Goal: Task Accomplishment & Management: Use online tool/utility

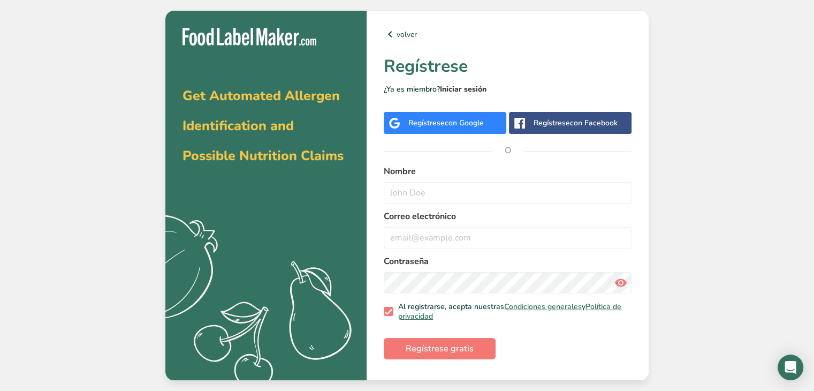
click at [468, 88] on link "Iniciar sesión" at bounding box center [463, 89] width 47 height 10
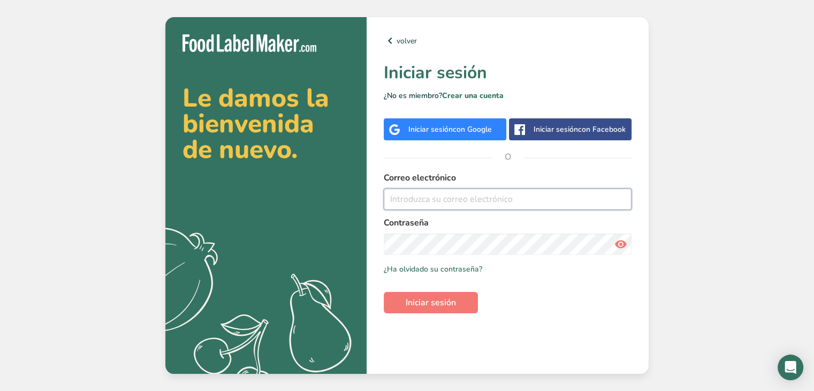
type input "[PERSON_NAME][EMAIL_ADDRESS][PERSON_NAME][DOMAIN_NAME]"
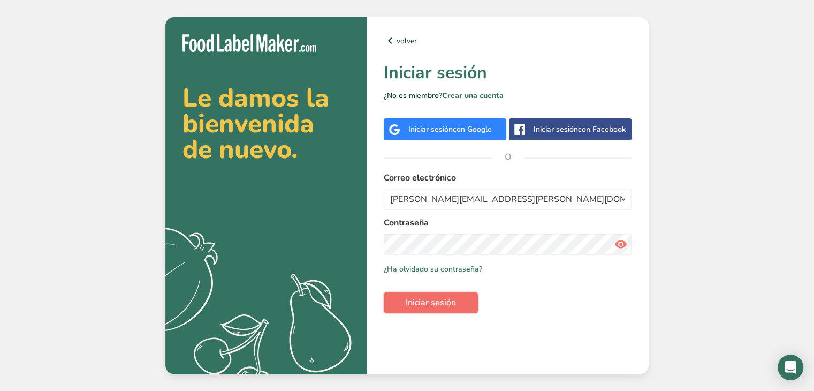
click at [435, 303] on span "Iniciar sesión" at bounding box center [431, 302] width 50 height 13
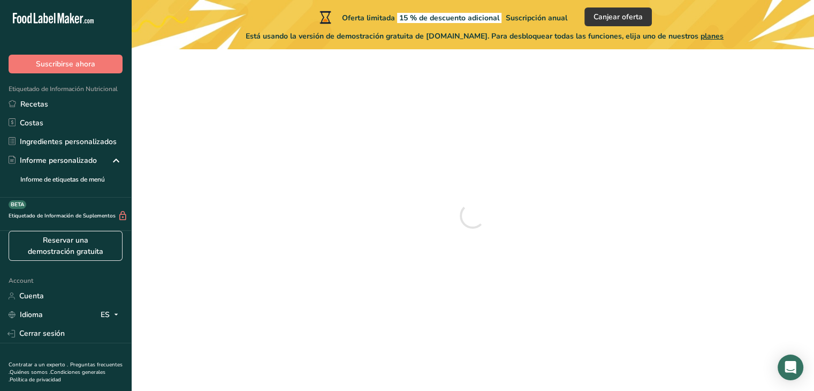
click at [467, 271] on div at bounding box center [472, 216] width 649 height 316
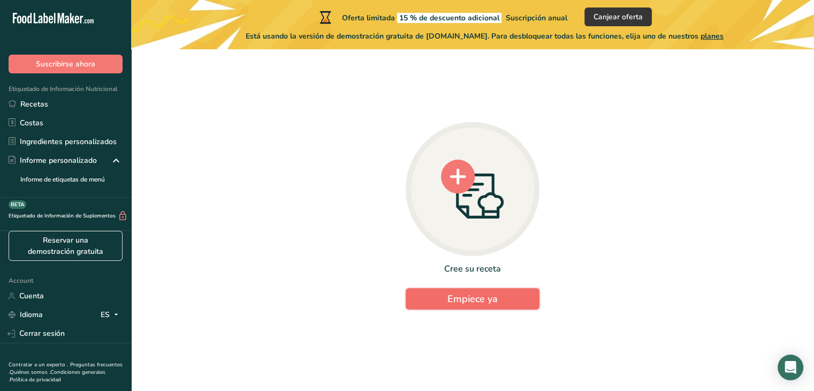
click at [458, 303] on span "Empiece ya" at bounding box center [473, 298] width 50 height 13
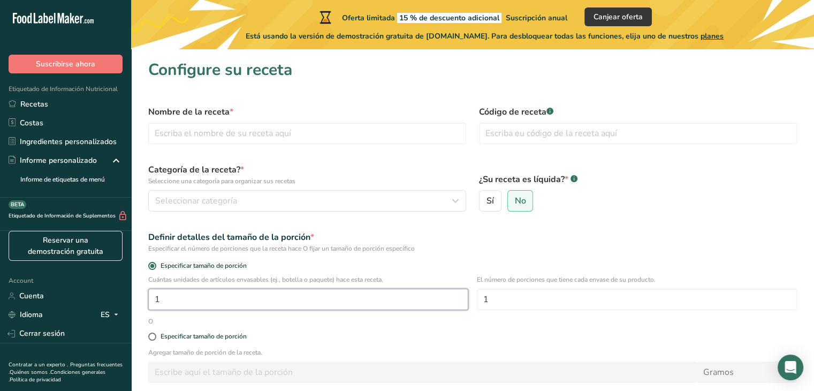
click at [458, 303] on input "1" at bounding box center [308, 299] width 320 height 21
type input "10"
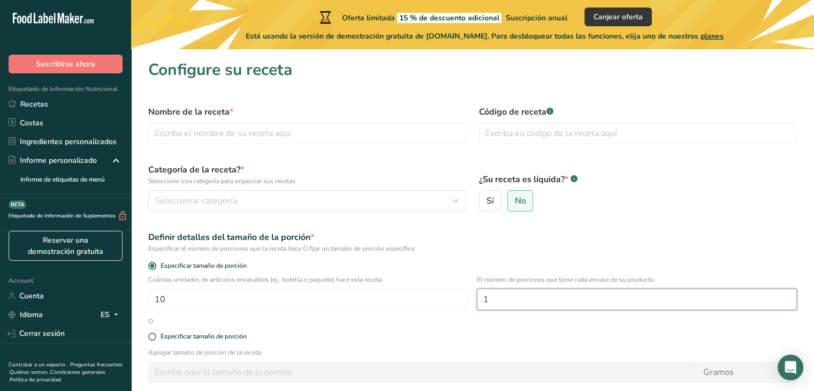
click at [580, 299] on input "1" at bounding box center [637, 299] width 320 height 21
type input "23"
click at [490, 196] on span "Sí" at bounding box center [490, 200] width 7 height 11
click at [487, 198] on input "Sí" at bounding box center [483, 201] width 7 height 7
radio input "true"
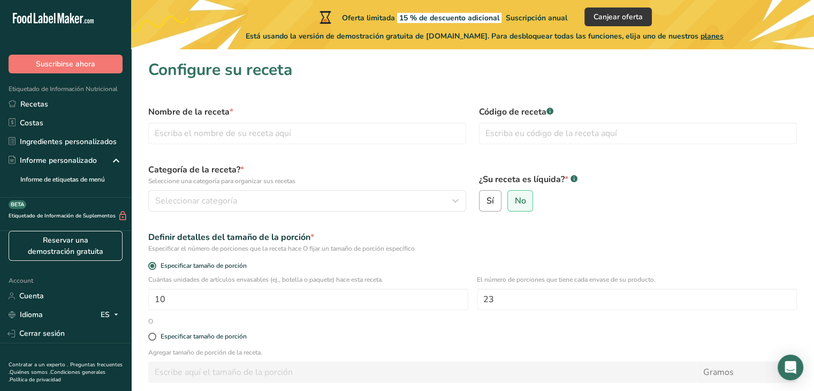
radio input "false"
select select "22"
click at [376, 137] on input "text" at bounding box center [307, 133] width 318 height 21
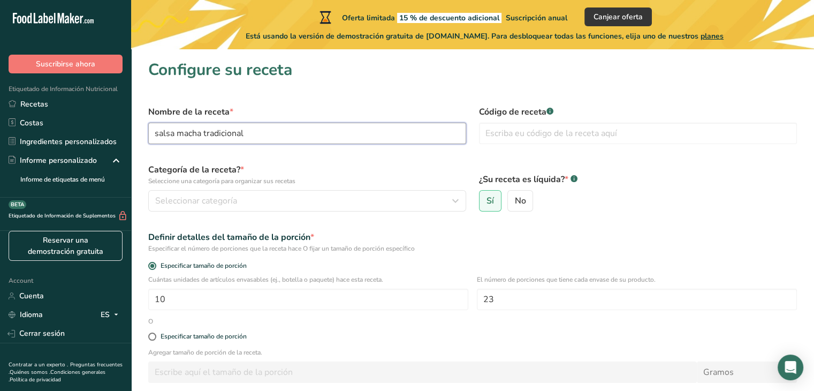
type input "salsa macha tradicional"
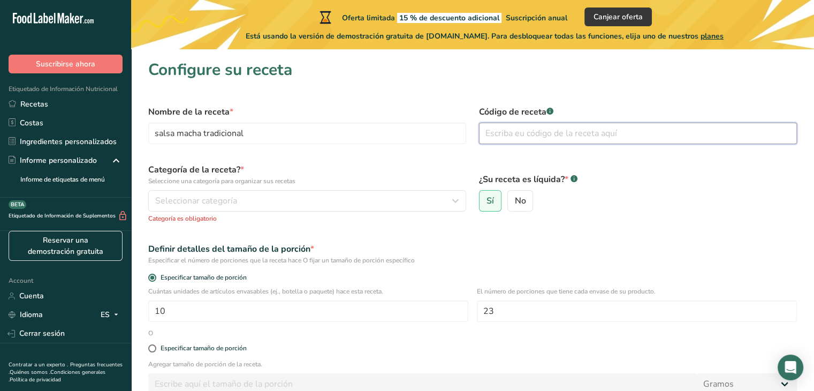
click at [528, 141] on input "text" at bounding box center [638, 133] width 318 height 21
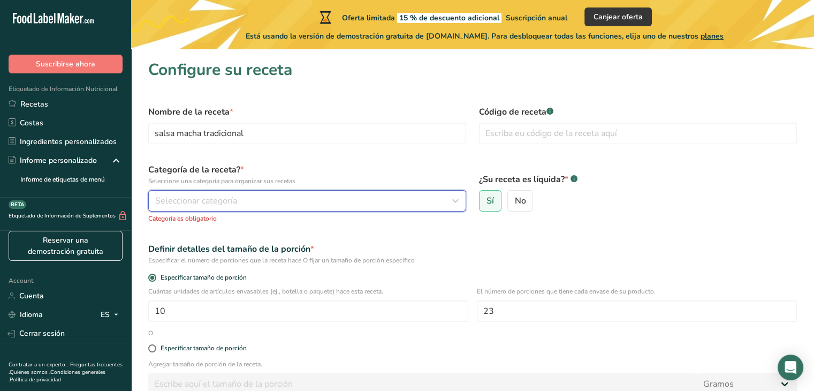
click at [213, 200] on span "Seleccionar categoría" at bounding box center [196, 200] width 82 height 13
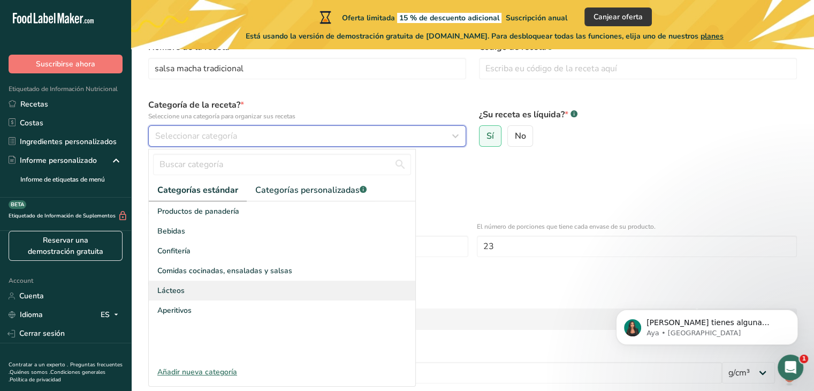
scroll to position [64, 0]
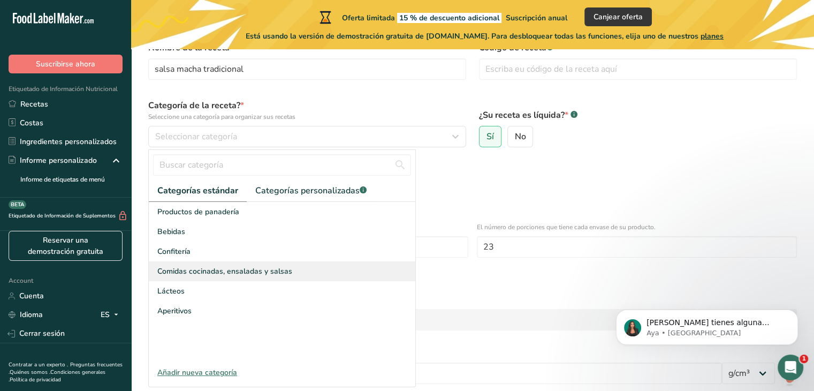
click at [192, 274] on span "Comidas cocinadas, ensaladas y salsas" at bounding box center [224, 271] width 135 height 11
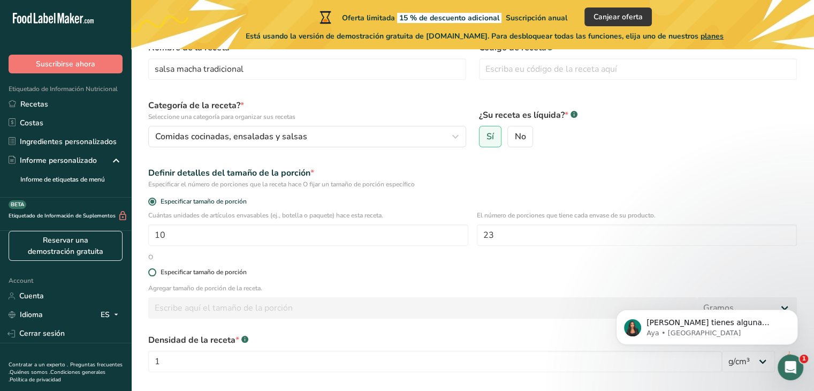
click at [152, 271] on span at bounding box center [152, 272] width 8 height 8
click at [152, 271] on input "Especificar tamaño de porción" at bounding box center [151, 272] width 7 height 7
radio input "true"
radio input "false"
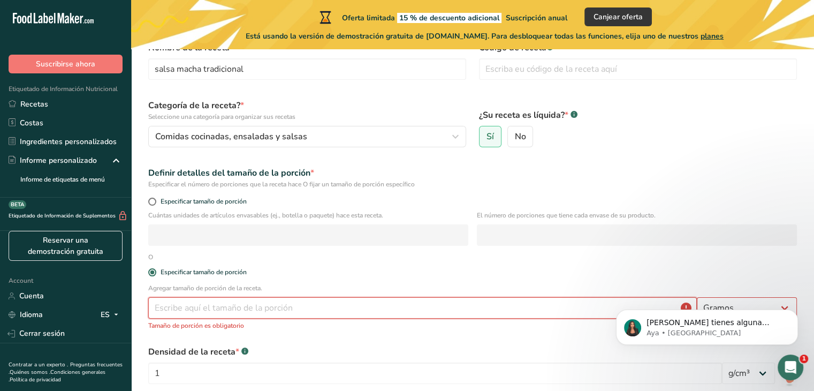
click at [188, 305] on input "number" at bounding box center [422, 307] width 549 height 21
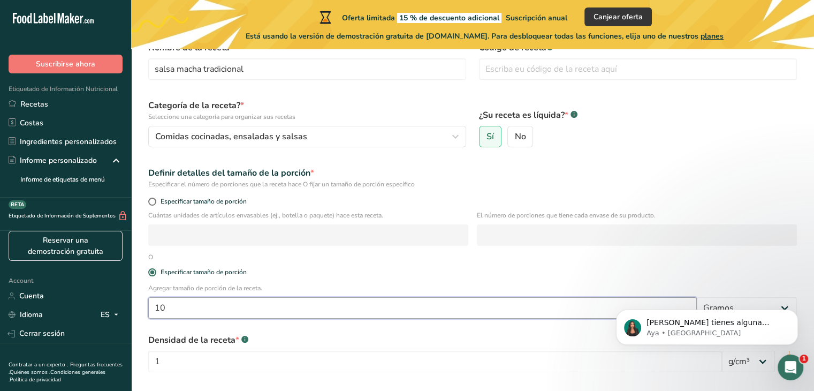
type input "10"
click at [346, 336] on div "Densidad de la receta * .a-a{fill:#347362;}.b-a{fill:#fff;}" at bounding box center [435, 339] width 574 height 13
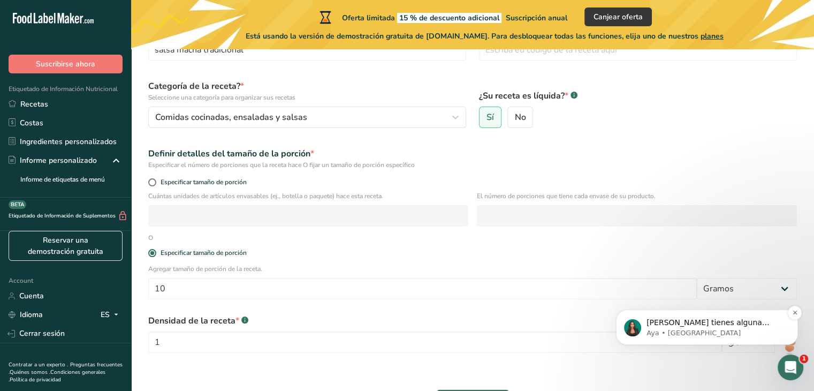
scroll to position [86, 0]
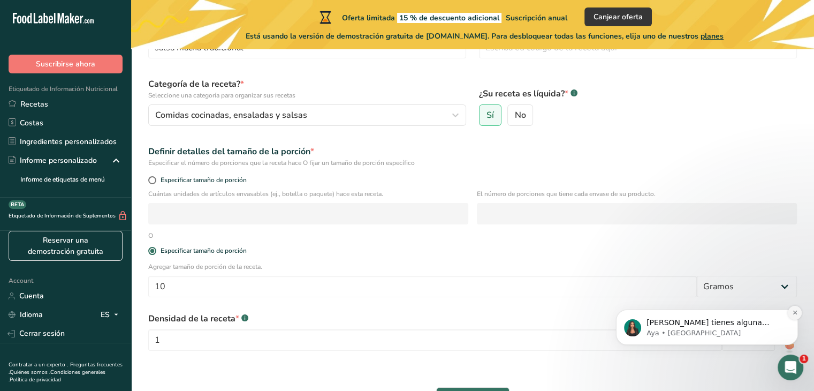
click at [794, 313] on icon "Dismiss notification" at bounding box center [795, 312] width 4 height 4
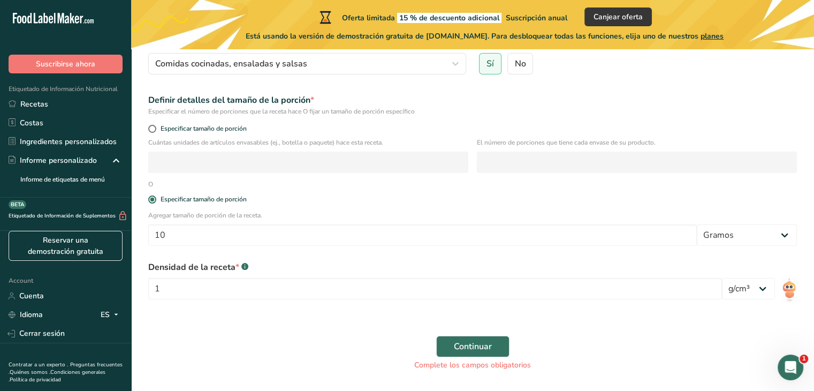
scroll to position [169, 0]
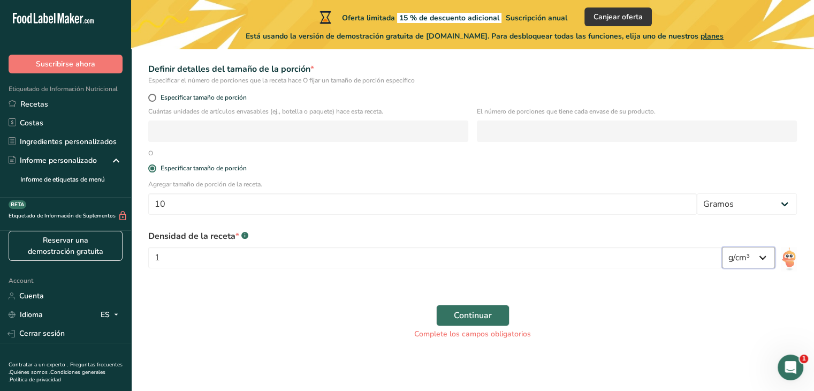
click at [754, 256] on select "lb/pie³ g/cm³" at bounding box center [748, 257] width 53 height 21
select select "23"
click at [338, 296] on form "Nombre de la receta * salsa macha tradicional Código de receta .a-a{fill:#34736…" at bounding box center [473, 138] width 662 height 415
click at [462, 313] on span "Continuar" at bounding box center [473, 315] width 38 height 13
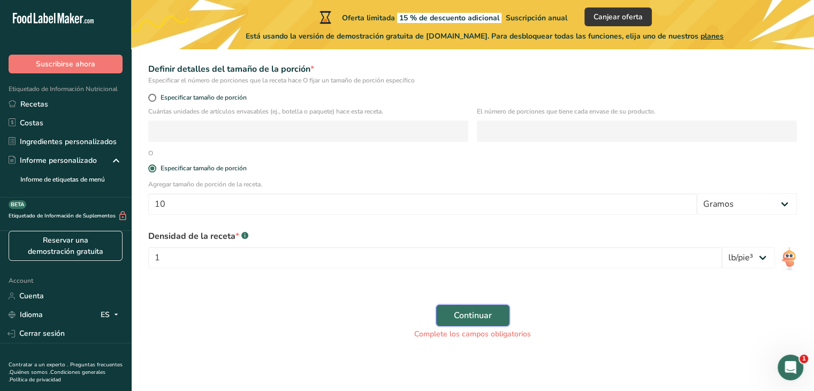
scroll to position [155, 0]
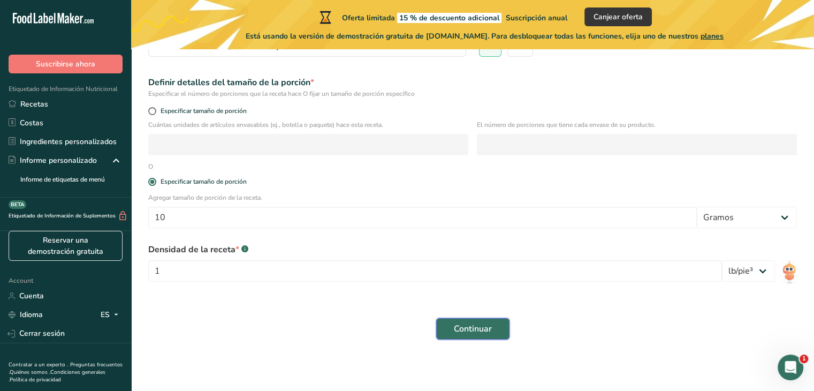
click at [469, 328] on span "Continuar" at bounding box center [473, 328] width 38 height 13
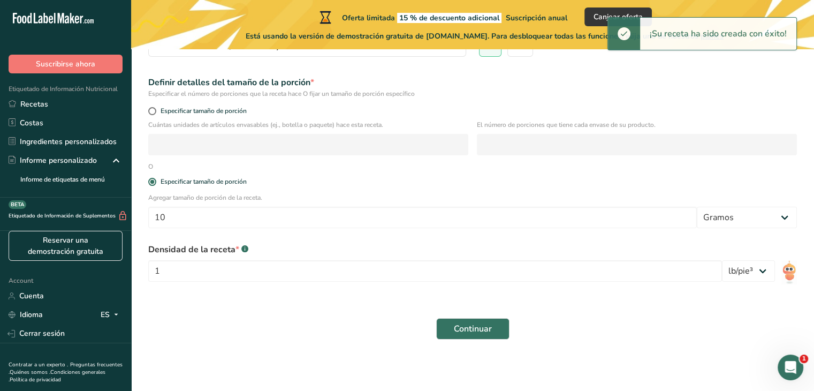
click at [344, 324] on div "Continuar" at bounding box center [473, 329] width 662 height 34
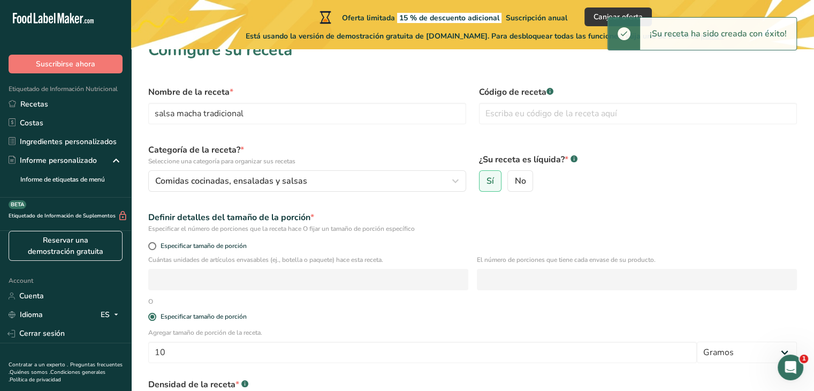
scroll to position [0, 0]
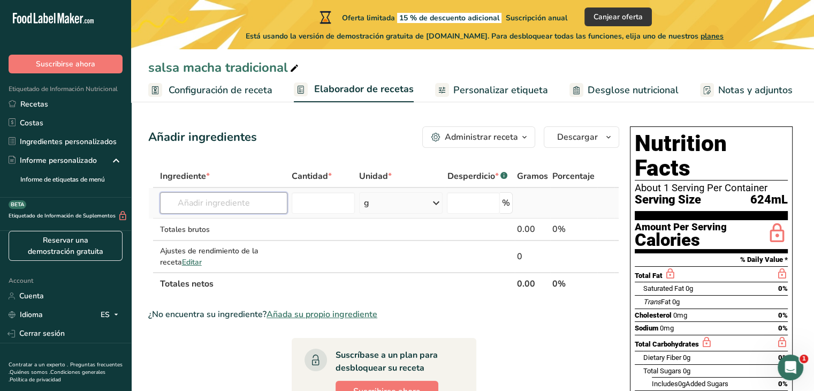
click at [256, 210] on input "text" at bounding box center [223, 202] width 127 height 21
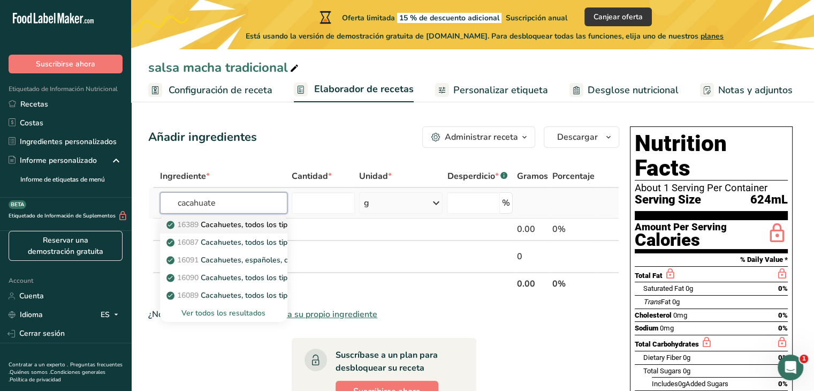
type input "cacahuate"
click at [260, 225] on p "16389 Cacahuetes, todos los tipos, tostados en aceite, sin sal" at bounding box center [279, 224] width 220 height 11
type input "Peanuts, all types, oil-roasted, without salt"
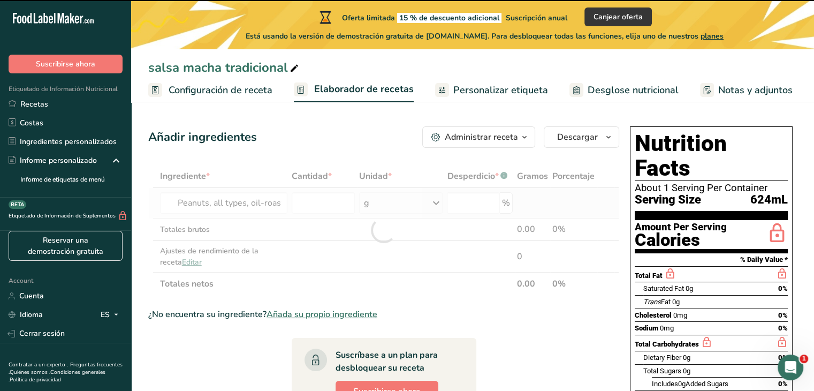
type input "0"
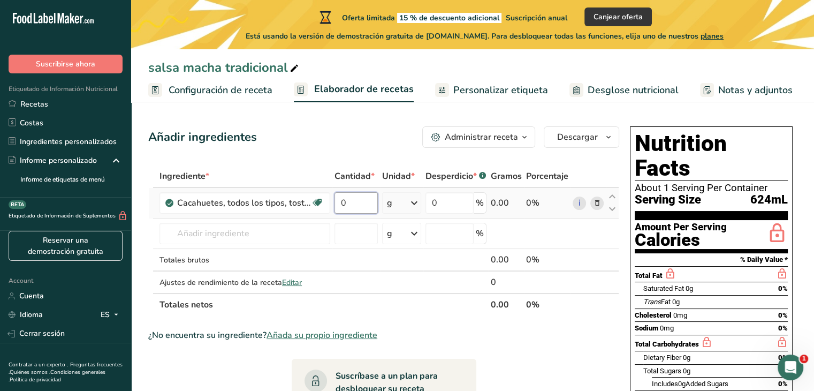
click at [367, 203] on input "0" at bounding box center [356, 202] width 43 height 21
type input "40"
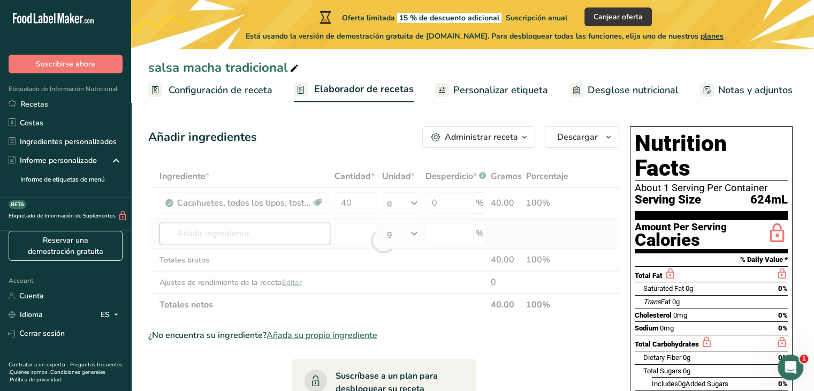
click at [222, 232] on div "Ingrediente * Cantidad * Unidad * Desperdicio * .a-a{fill:#347362;}.b-a{fill:#f…" at bounding box center [383, 240] width 471 height 151
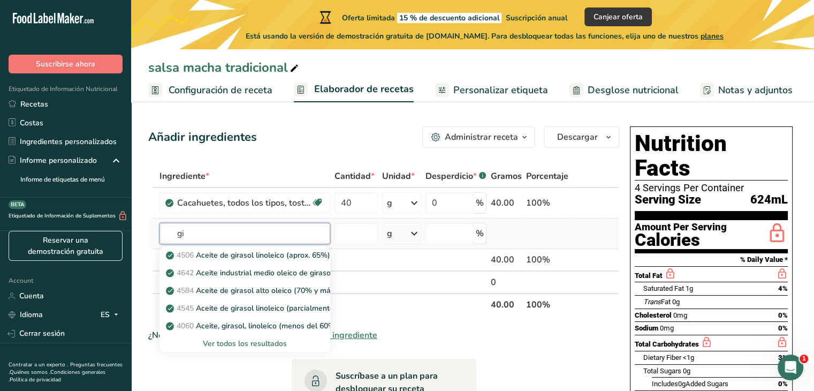
type input "g"
type input "semilla girasol"
click at [230, 287] on p "12036 Semillas, semillas de girasol, secas" at bounding box center [244, 290] width 153 height 11
type input "Seeds, sunflower seed kernels, dried"
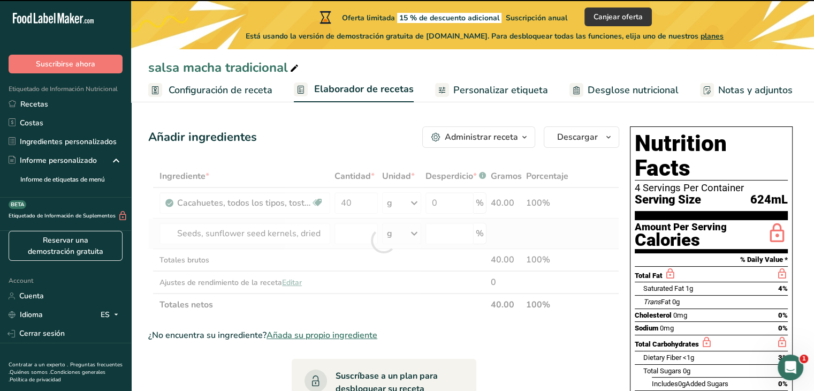
type input "0"
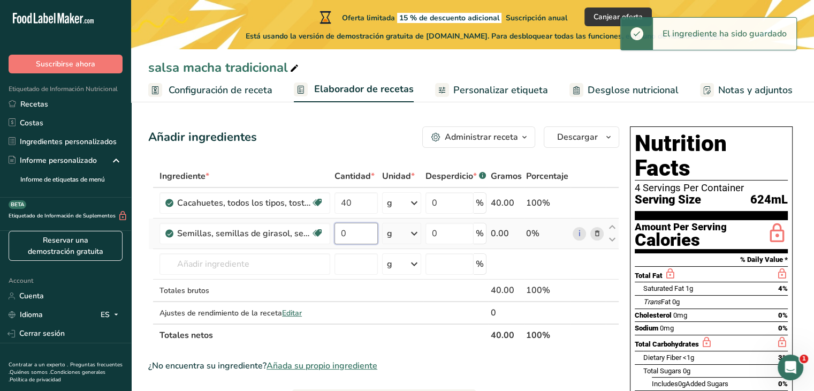
click at [353, 230] on input "0" at bounding box center [356, 233] width 43 height 21
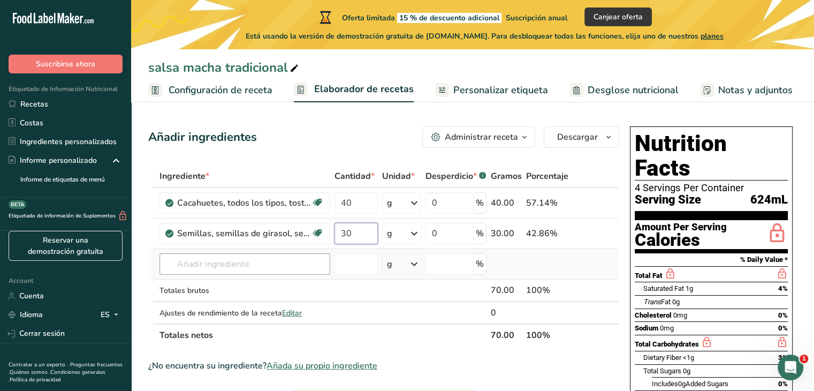
type input "30"
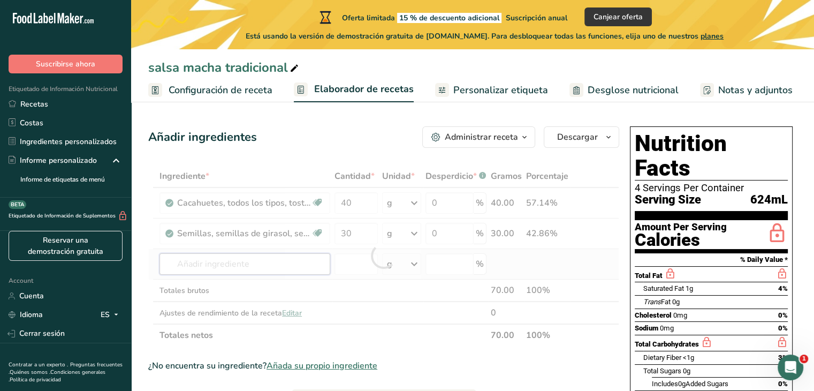
click at [216, 264] on div "Ingrediente * Cantidad * Unidad * Desperdicio * .a-a{fill:#347362;}.b-a{fill:#f…" at bounding box center [383, 255] width 471 height 181
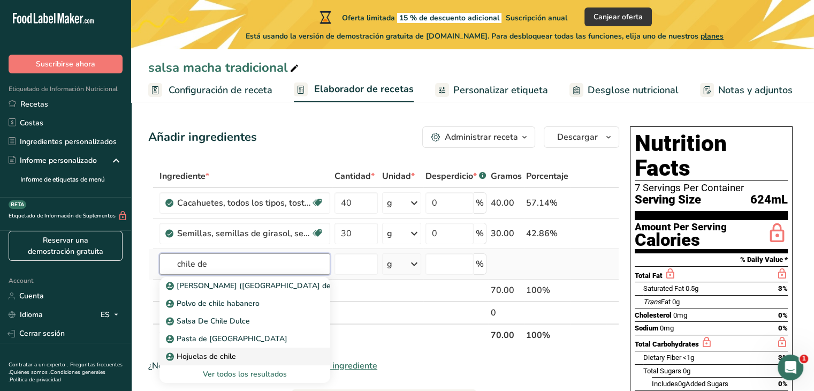
type input "chile de"
click at [230, 356] on p "Hojuelas de chile" at bounding box center [202, 356] width 68 height 11
type input "Chili Flakes"
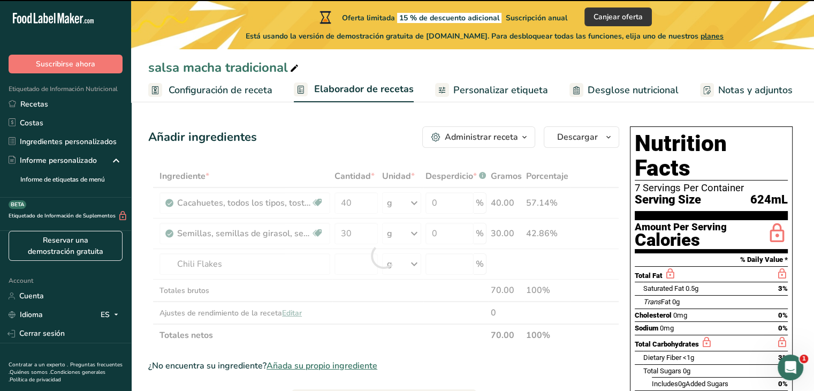
type input "0"
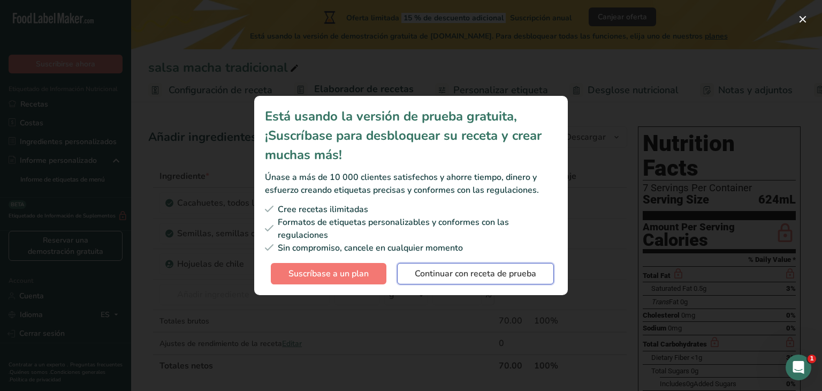
click at [430, 277] on span "Continuar con receta de prueba" at bounding box center [476, 273] width 122 height 13
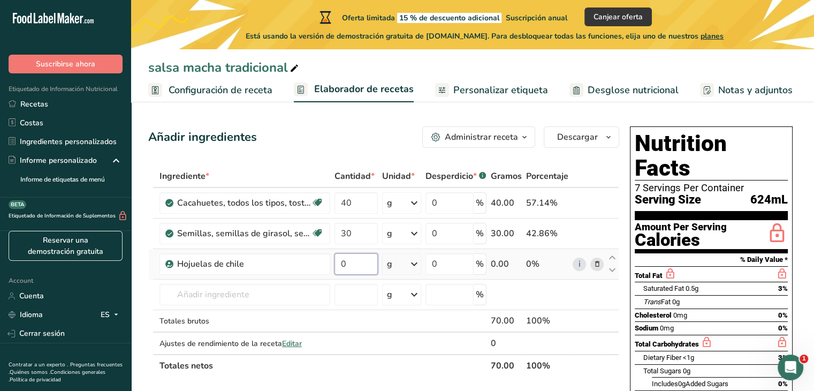
click at [346, 262] on input "0" at bounding box center [356, 263] width 43 height 21
type input "16"
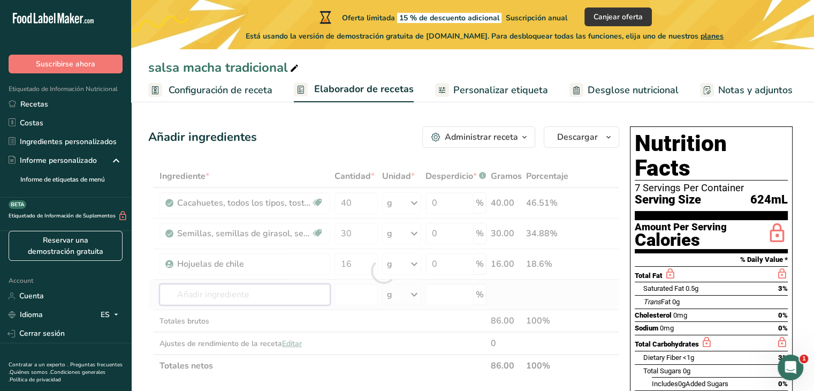
click at [224, 297] on div "Ingrediente * Cantidad * Unidad * Desperdicio * .a-a{fill:#347362;}.b-a{fill:#f…" at bounding box center [383, 271] width 471 height 212
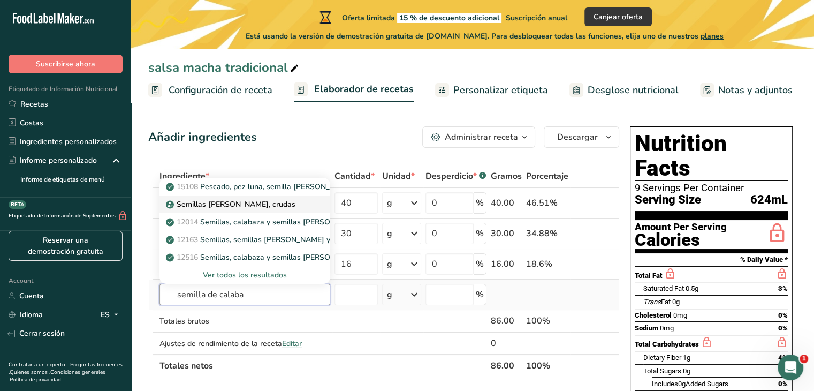
type input "semilla de calaba"
click at [206, 206] on p "Semillas [PERSON_NAME], crudas" at bounding box center [231, 204] width 127 height 11
type input "Pumpkin seeds, raw"
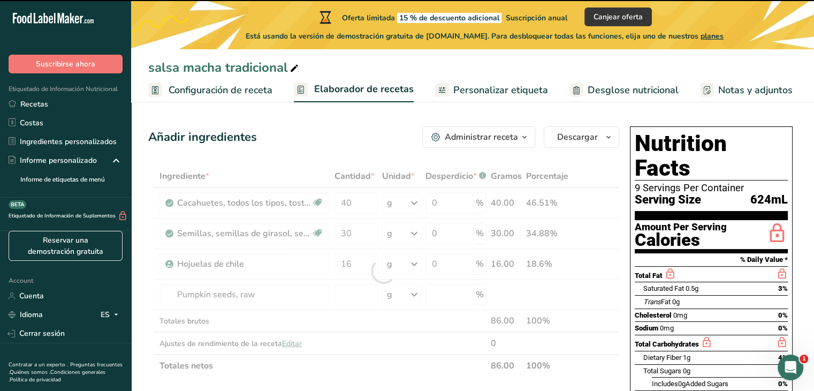
type input "0"
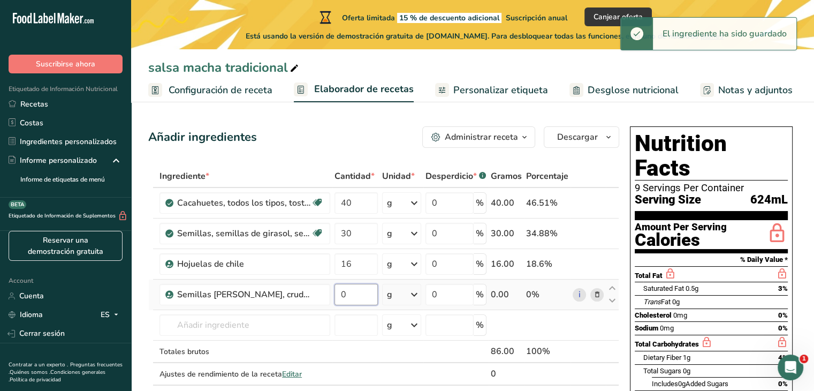
click at [355, 293] on input "0" at bounding box center [356, 294] width 43 height 21
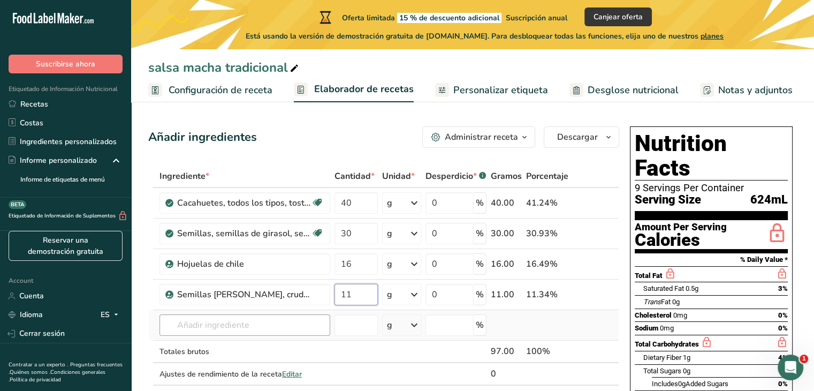
type input "11"
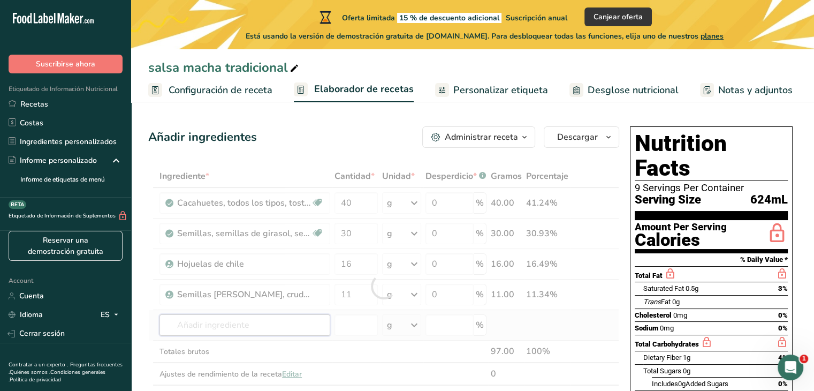
click at [210, 329] on div "Ingrediente * Cantidad * Unidad * Desperdicio * .a-a{fill:#347362;}.b-a{fill:#f…" at bounding box center [383, 286] width 471 height 242
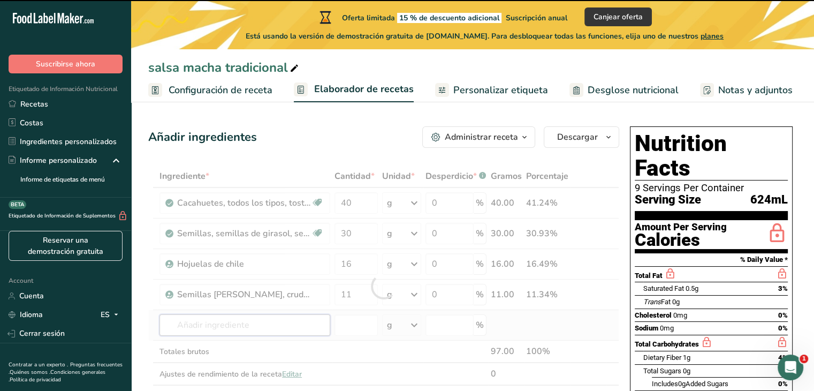
type input "a"
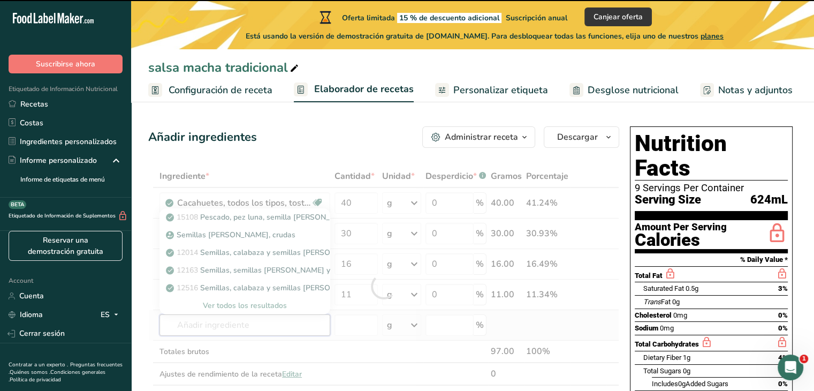
type input "j"
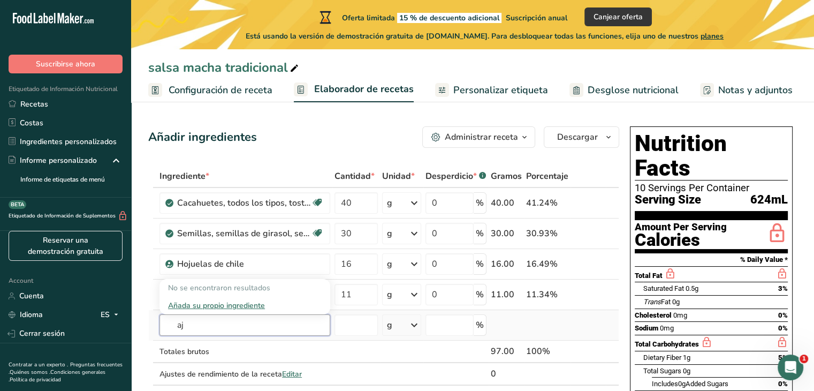
type input "a"
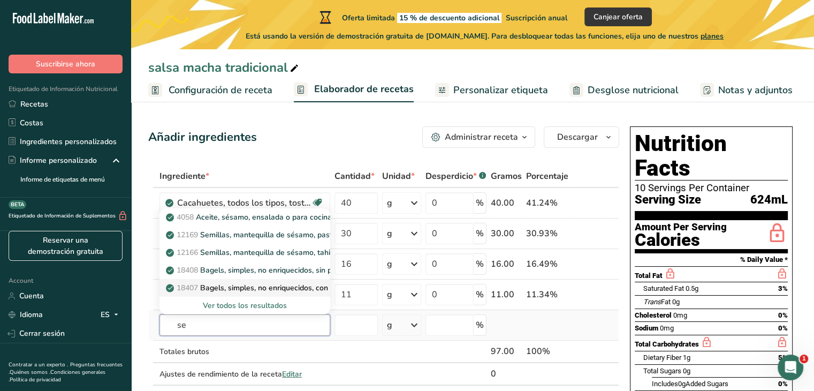
type input "s"
type input "semillas de sesamo"
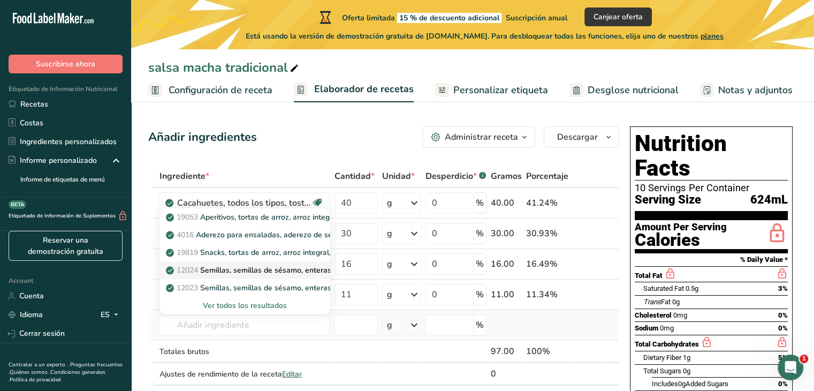
click at [250, 273] on p "12024 Semillas, semillas de sésamo, enteras, tostadas y tostadas." at bounding box center [286, 269] width 237 height 11
type input "Seeds, sesame seeds, whole, roasted and toasted"
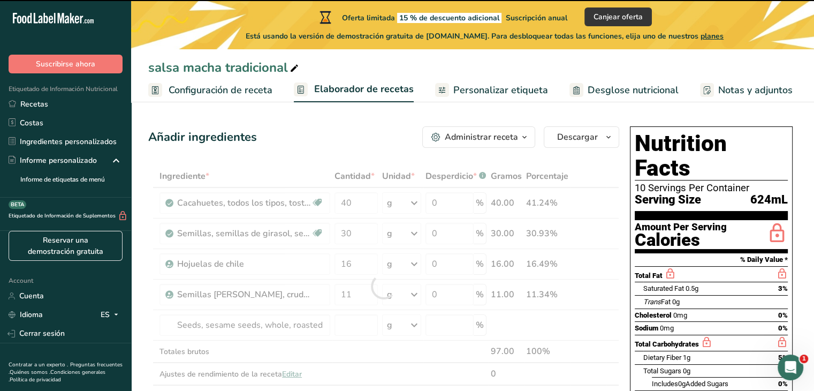
type input "0"
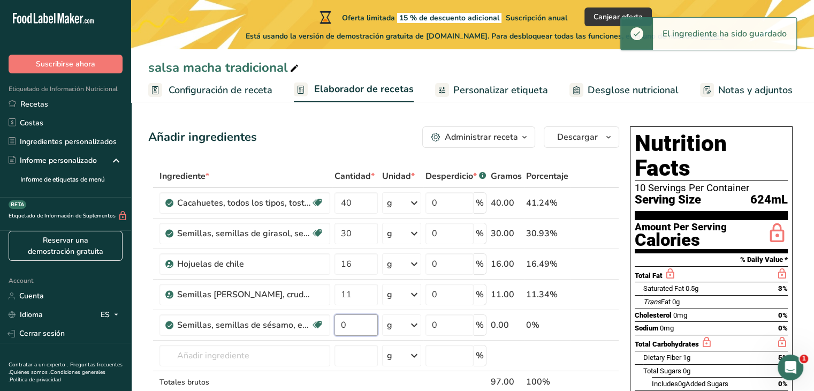
click at [343, 324] on input "0" at bounding box center [356, 324] width 43 height 21
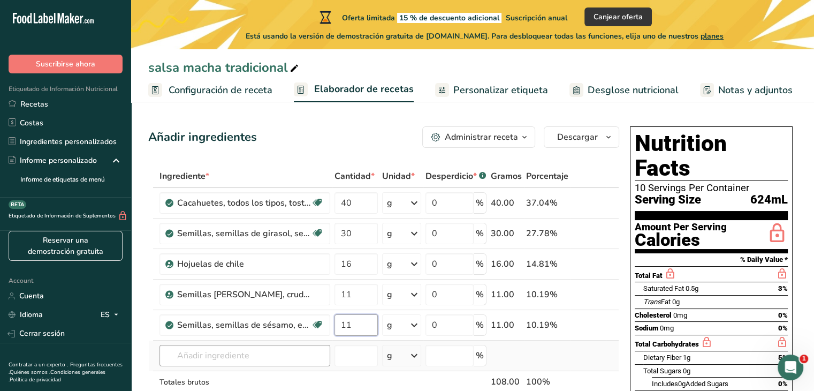
type input "11"
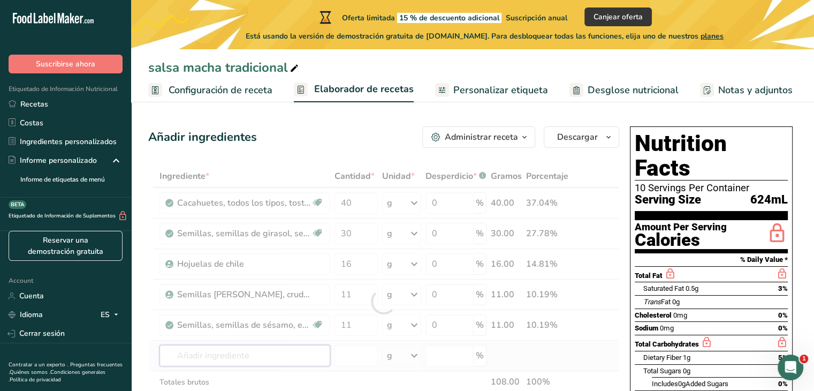
click at [234, 358] on div "Ingrediente * Cantidad * Unidad * Desperdicio * .a-a{fill:#347362;}.b-a{fill:#f…" at bounding box center [383, 301] width 471 height 273
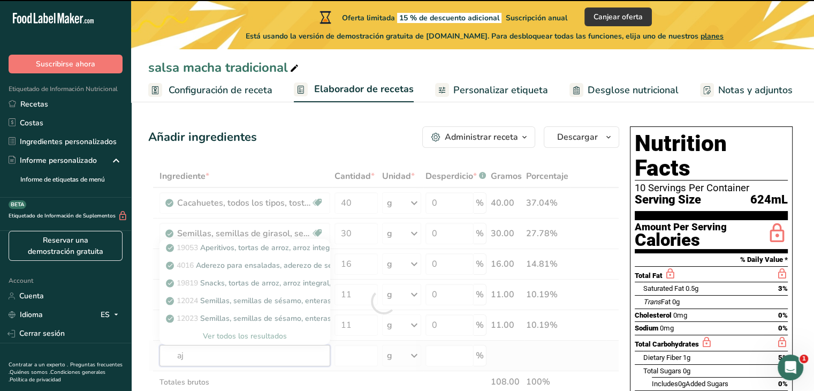
type input "ajo"
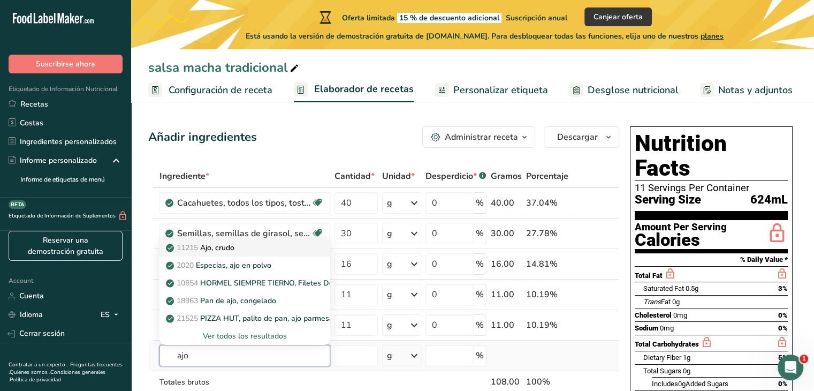
type input "ajo"
click at [212, 251] on p "11215 Ajo, crudo" at bounding box center [201, 247] width 66 height 11
type input "Garlic, raw"
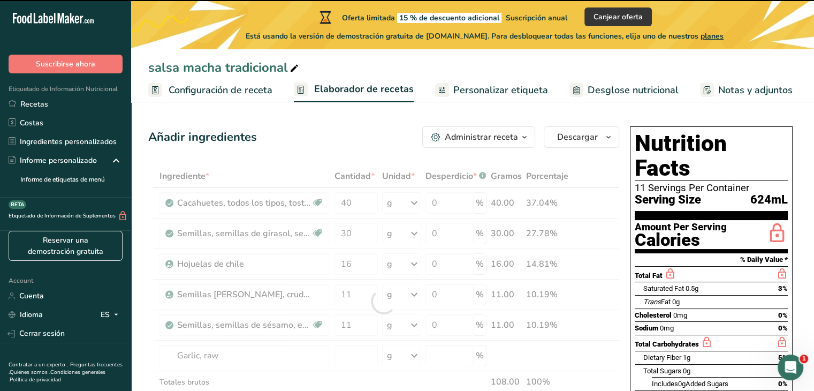
type input "0"
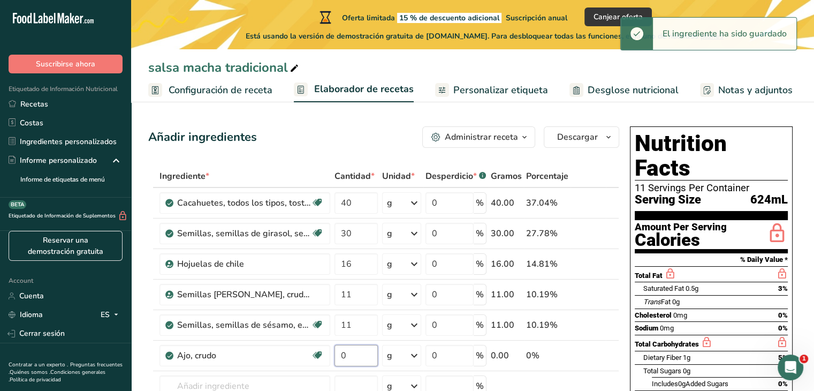
click at [348, 356] on input "0" at bounding box center [356, 355] width 43 height 21
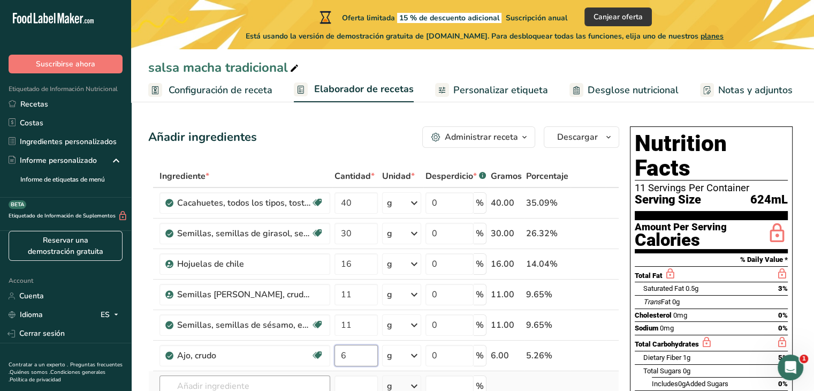
type input "6"
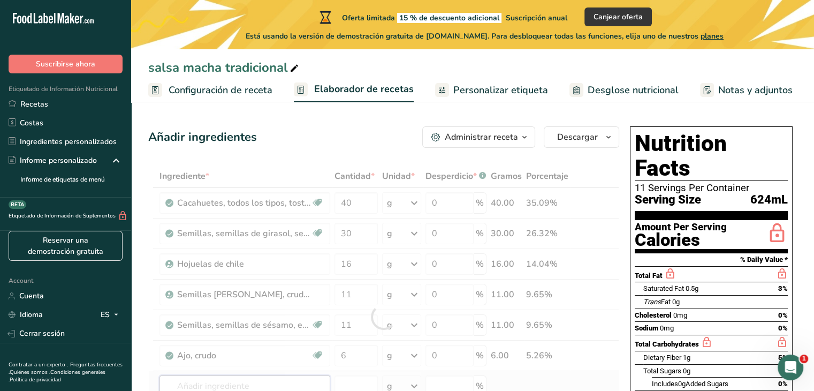
click at [294, 385] on div "Ingrediente * Cantidad * Unidad * Desperdicio * .a-a{fill:#347362;}.b-a{fill:#f…" at bounding box center [383, 317] width 471 height 304
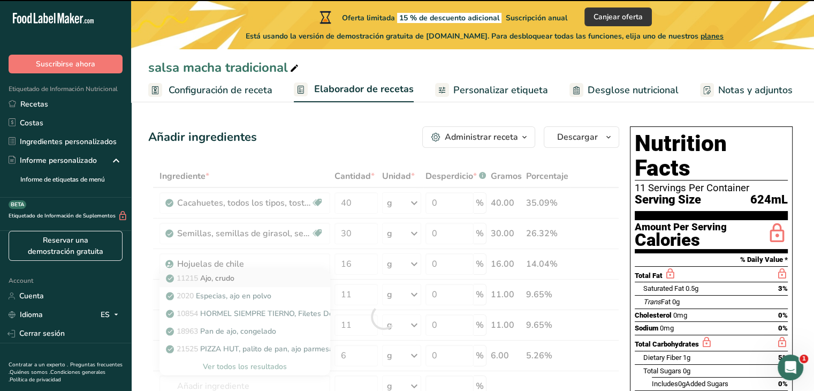
click at [301, 350] on div at bounding box center [383, 317] width 471 height 304
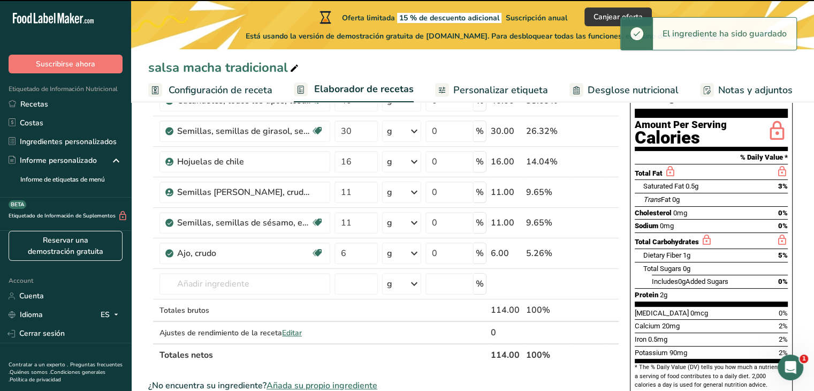
scroll to position [140, 0]
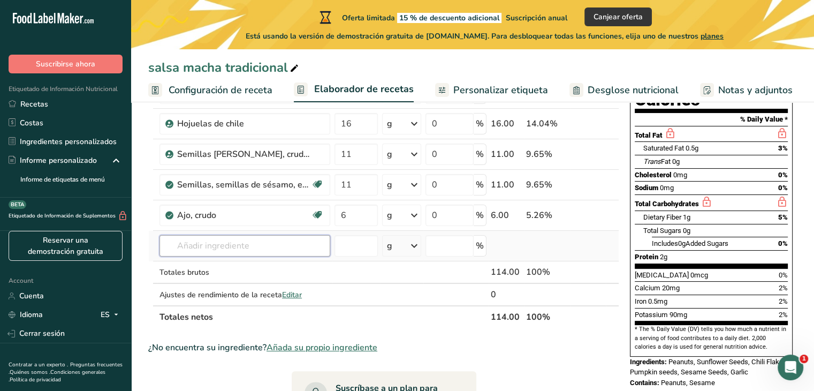
click at [198, 247] on input "text" at bounding box center [245, 245] width 171 height 21
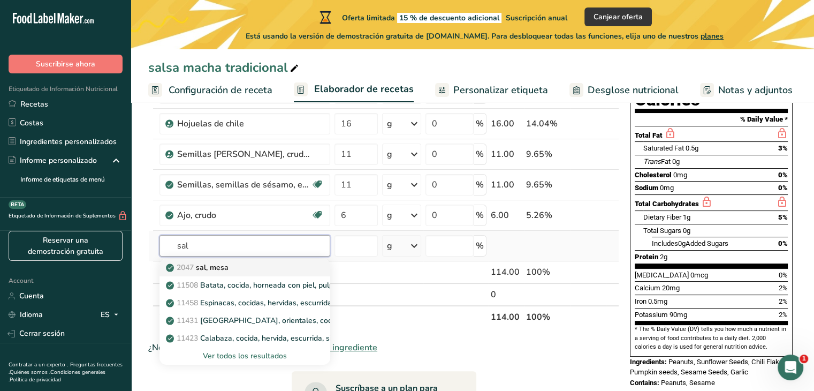
type input "sal"
click at [218, 267] on p "2047 sal, [GEOGRAPHIC_DATA]" at bounding box center [198, 267] width 60 height 11
type input "Salt, table"
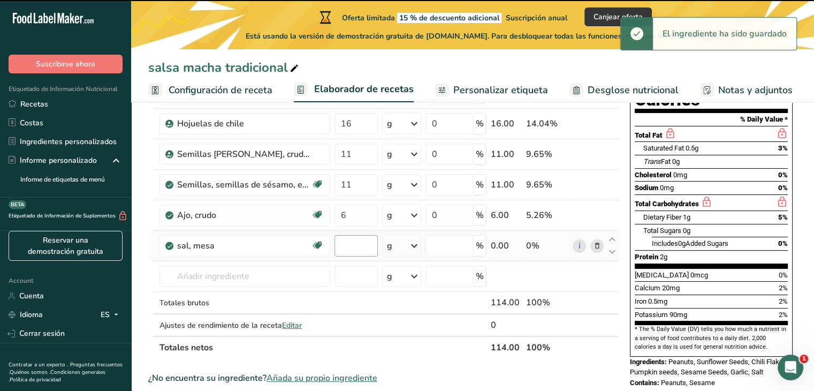
type input "0"
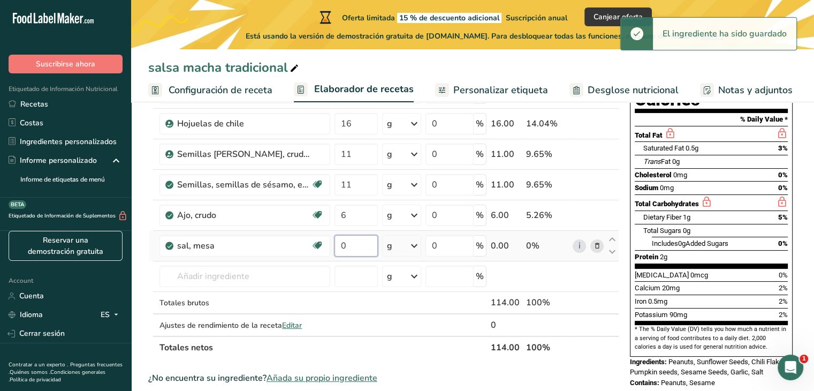
click at [345, 244] on input "0" at bounding box center [356, 245] width 43 height 21
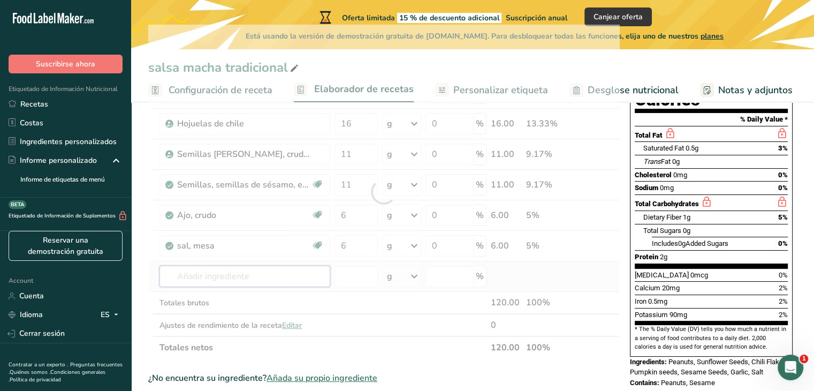
click at [255, 272] on div "Ingrediente * Cantidad * Unidad * Desperdicio * .a-a{fill:#347362;}.b-a{fill:#f…" at bounding box center [383, 192] width 471 height 334
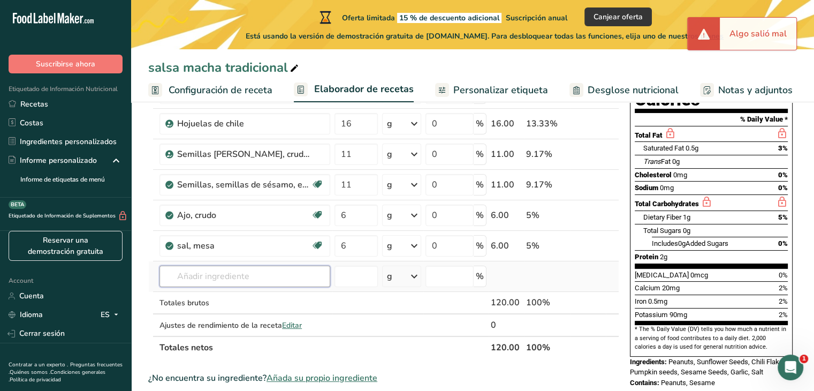
type input "0"
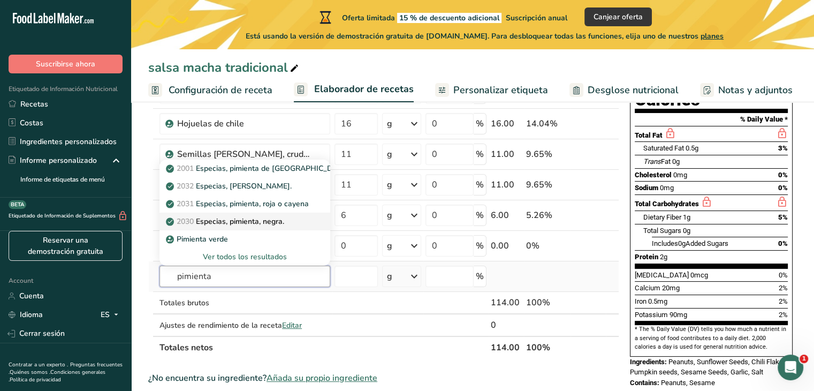
type input "pimienta"
click at [266, 216] on p "2030 Especias, pimienta, negra." at bounding box center [226, 221] width 116 height 11
type input "Spices, pepper, black"
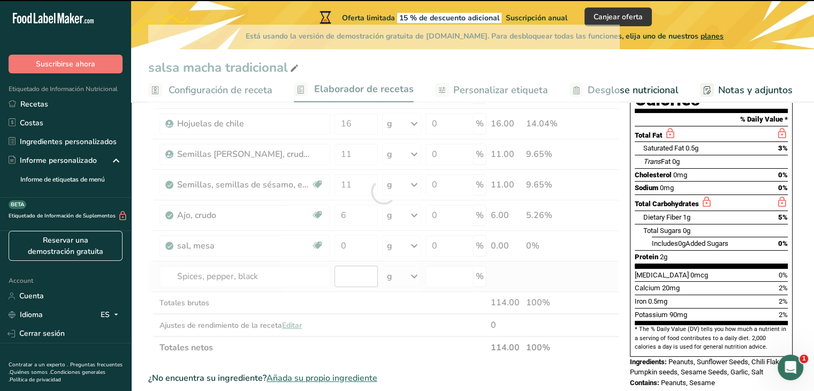
type input "0"
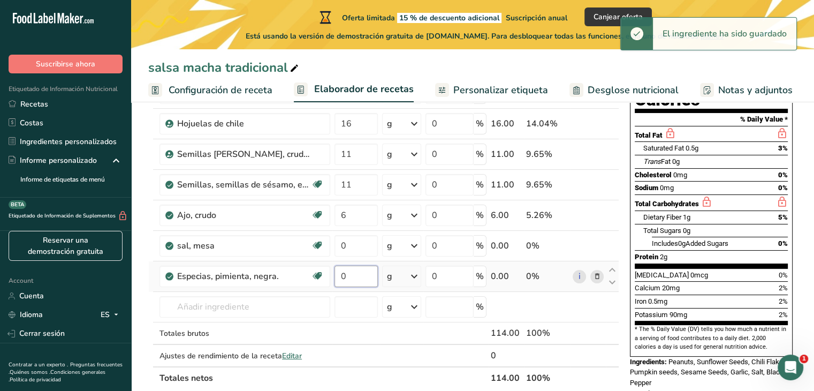
click at [345, 277] on input "0" at bounding box center [356, 276] width 43 height 21
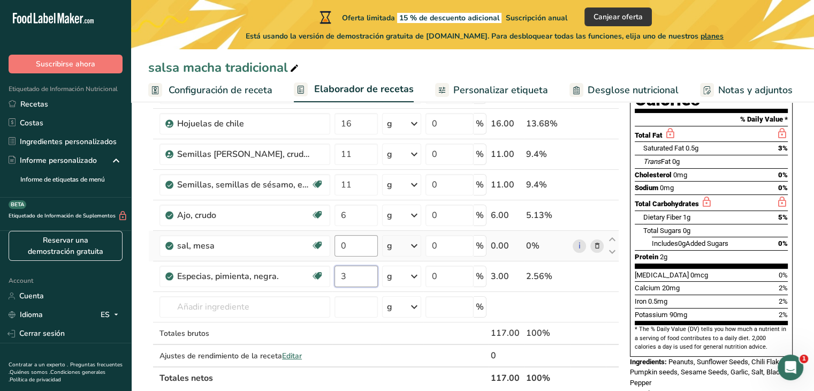
type input "3"
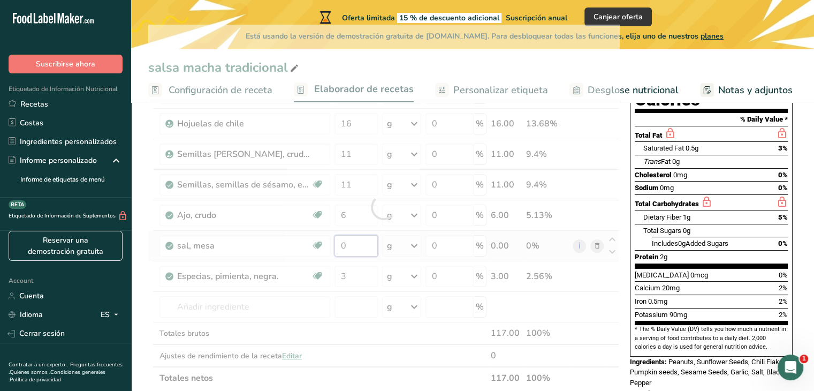
click at [347, 247] on div "Ingrediente * Cantidad * Unidad * Desperdicio * .a-a{fill:#347362;}.b-a{fill:#f…" at bounding box center [383, 207] width 471 height 365
click at [294, 306] on div "Ingrediente * Cantidad * Unidad * Desperdicio * .a-a{fill:#347362;}.b-a{fill:#f…" at bounding box center [383, 207] width 471 height 365
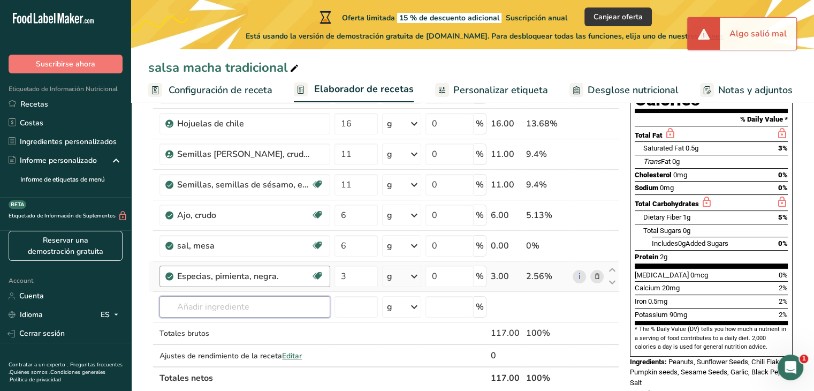
type input "0"
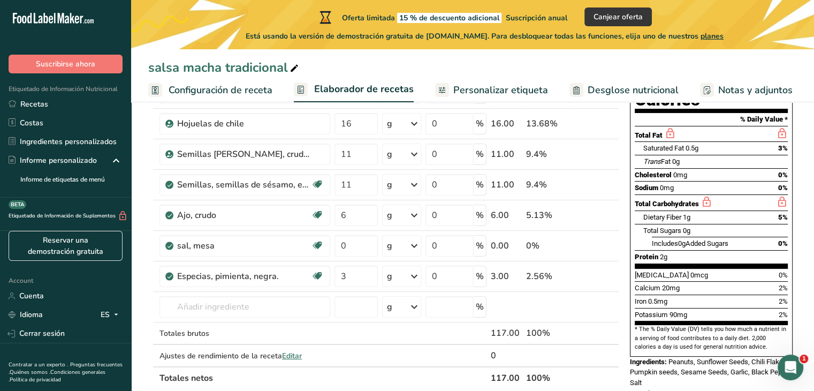
click at [137, 321] on section "Añadir ingredientes Administrar receta Eliminar receta Duplicar receta Escalar …" at bounding box center [472, 370] width 683 height 811
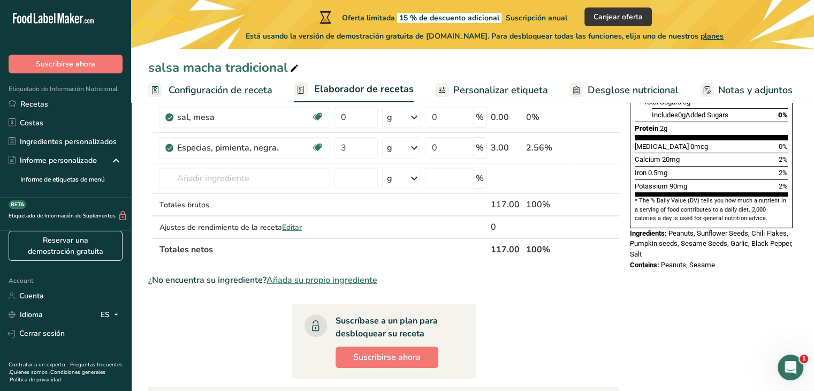
scroll to position [247, 0]
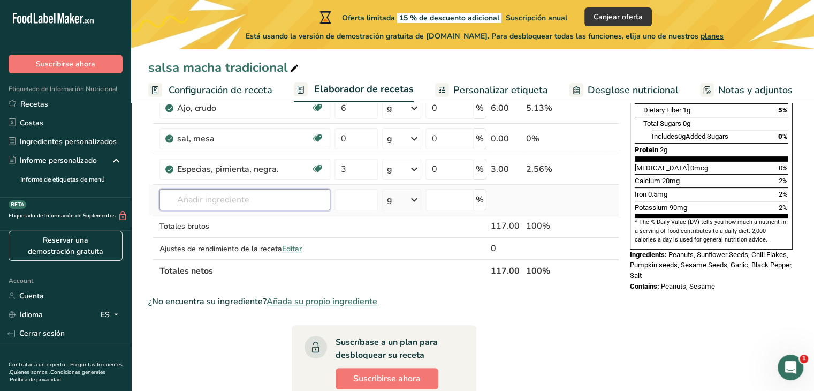
click at [193, 206] on input "text" at bounding box center [245, 199] width 171 height 21
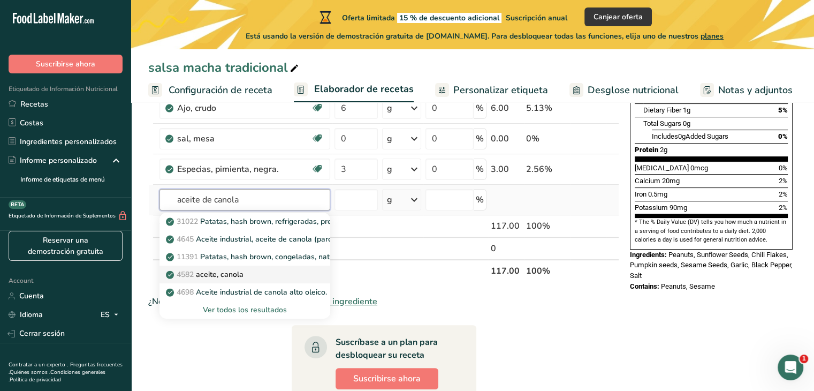
type input "aceite de canola"
click at [236, 269] on p "4582 aceite, canola" at bounding box center [205, 274] width 75 height 11
type input "Oil, canola"
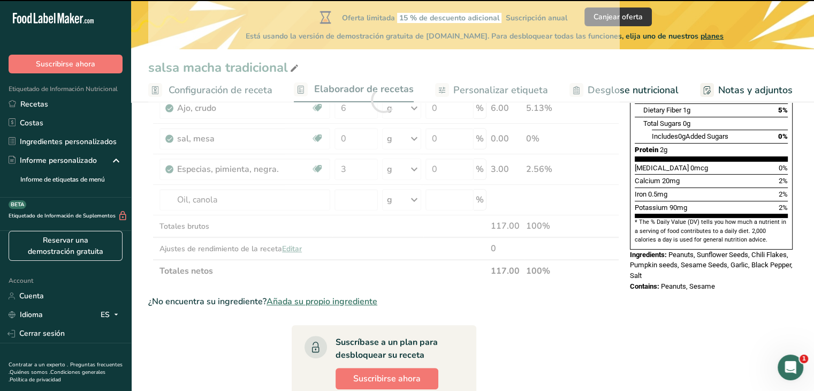
type input "0"
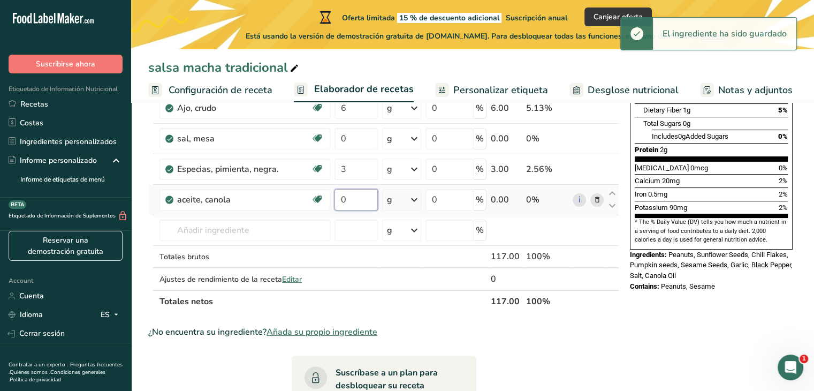
click at [348, 198] on input "0" at bounding box center [356, 199] width 43 height 21
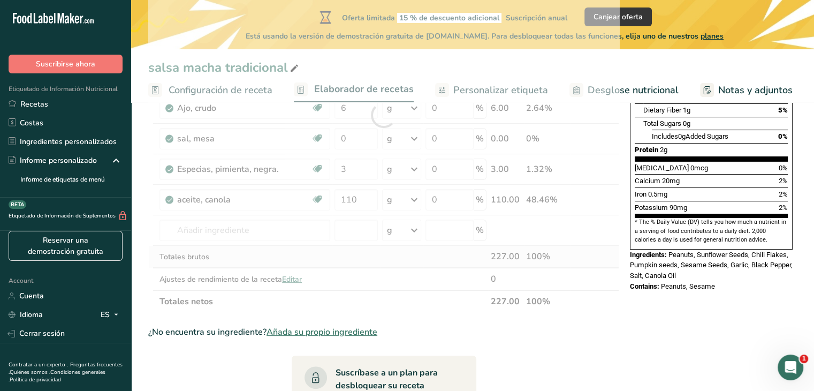
click at [382, 257] on div "Ingrediente * Cantidad * Unidad * Desperdicio * .a-a{fill:#347362;}.b-a{fill:#f…" at bounding box center [383, 115] width 471 height 395
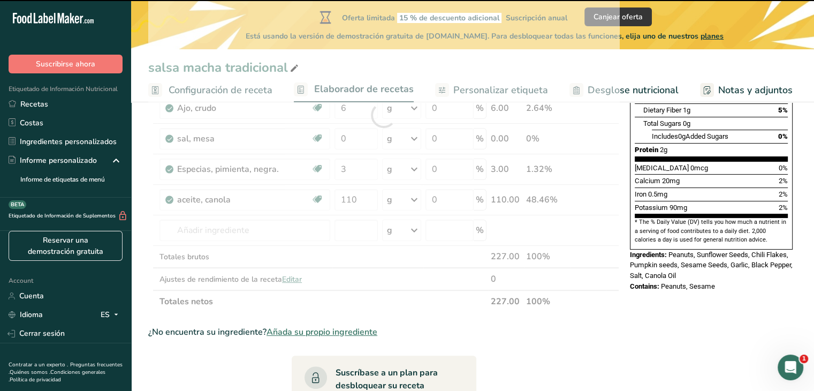
click at [287, 139] on div at bounding box center [383, 115] width 471 height 395
click at [689, 55] on div "salsa macha tradicional Configuración de receta Elaborador de recetas Personali…" at bounding box center [472, 51] width 683 height 102
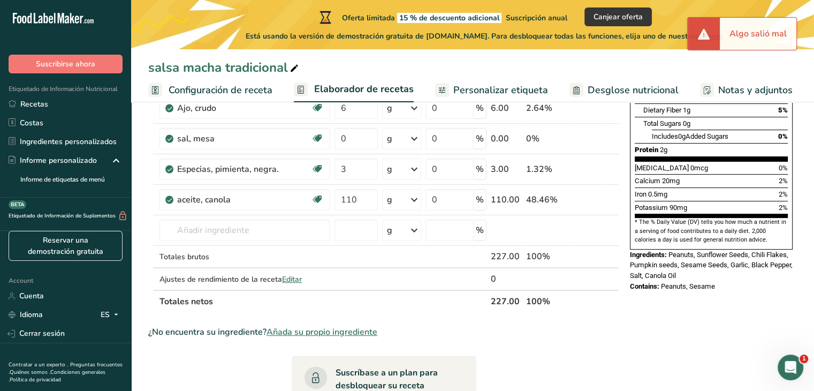
type input "0"
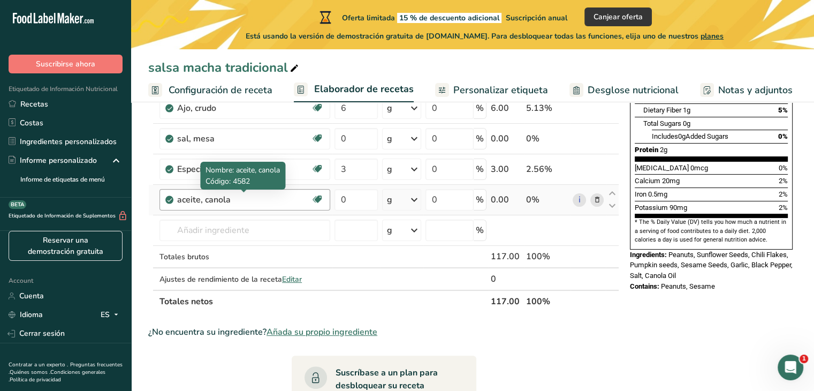
click at [309, 196] on div "aceite, canola" at bounding box center [244, 199] width 134 height 13
click at [245, 202] on div "aceite, canola" at bounding box center [244, 199] width 134 height 13
click at [209, 195] on div "aceite, canola" at bounding box center [244, 199] width 134 height 13
click at [265, 197] on div "aceite, canola" at bounding box center [244, 199] width 134 height 13
click at [590, 200] on div "i" at bounding box center [588, 199] width 31 height 13
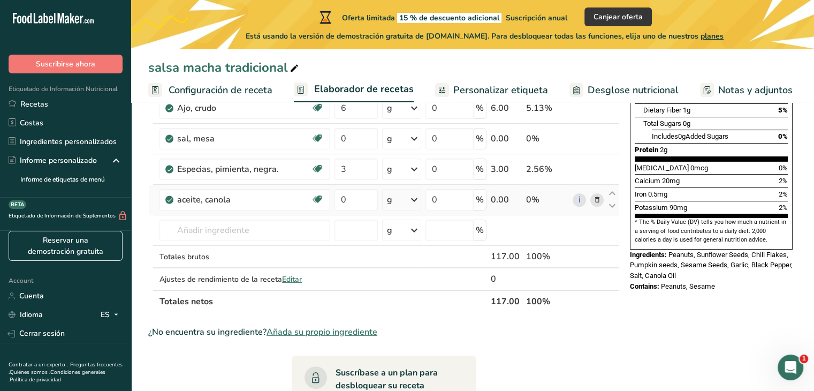
click at [594, 199] on icon at bounding box center [596, 199] width 7 height 11
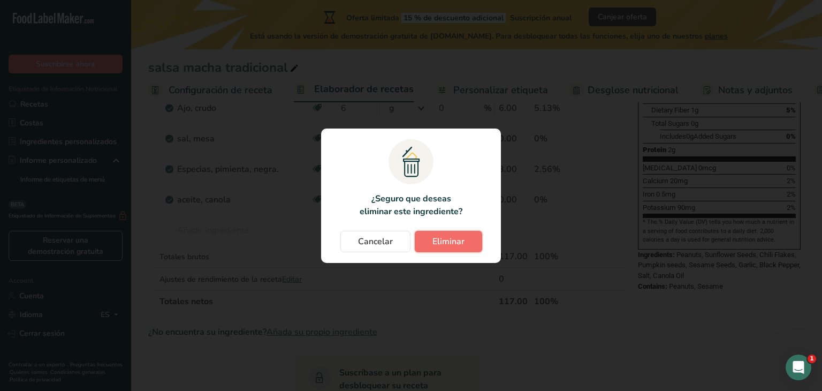
click at [434, 247] on button "Eliminar" at bounding box center [448, 241] width 67 height 21
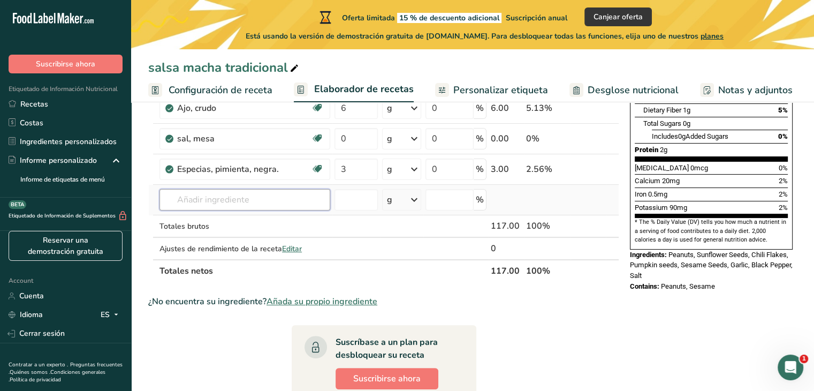
click at [212, 206] on input "text" at bounding box center [245, 199] width 171 height 21
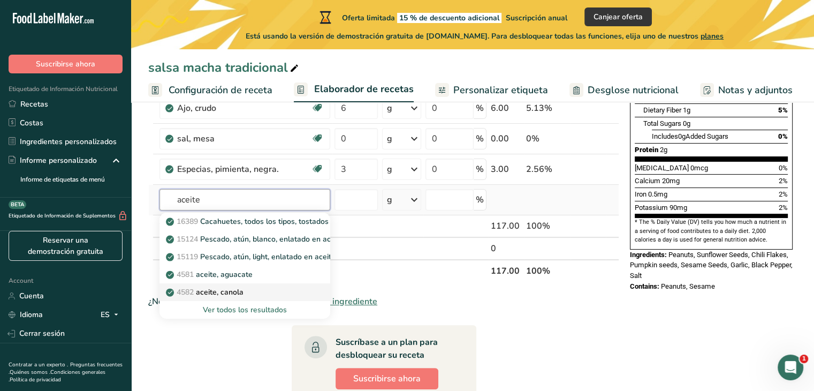
type input "aceite"
click at [238, 290] on p "4582 aceite, canola" at bounding box center [205, 291] width 75 height 11
type input "Oil, canola"
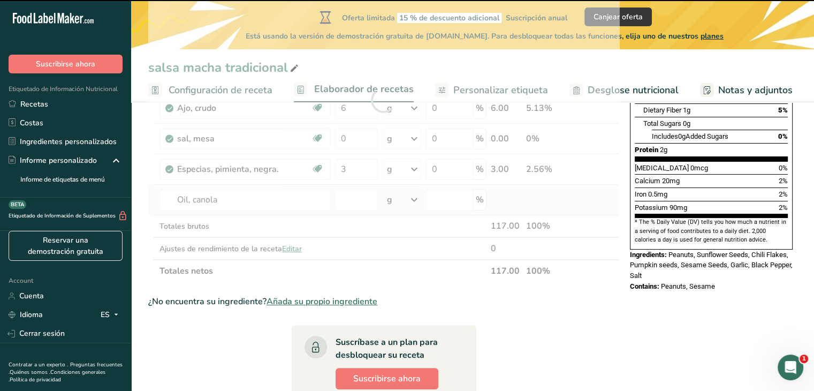
type input "0"
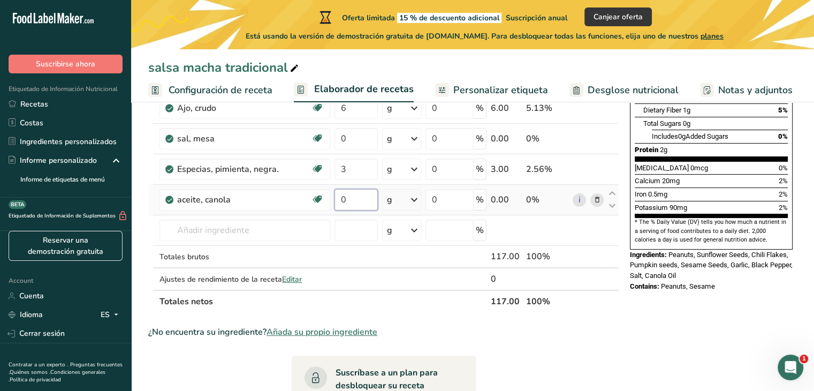
click at [348, 201] on input "0" at bounding box center [356, 199] width 43 height 21
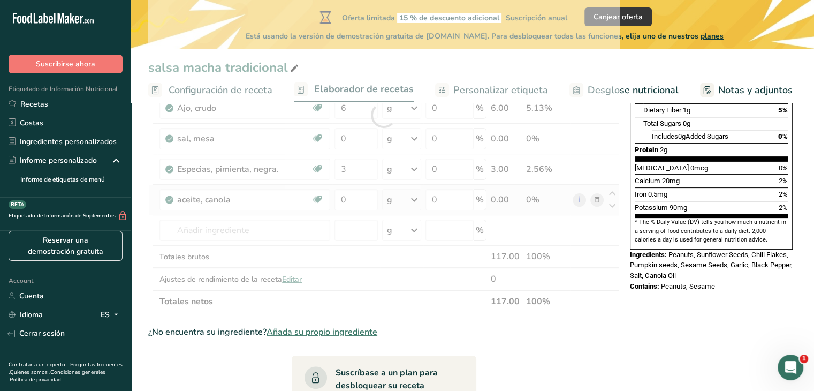
click at [414, 199] on div "Ingrediente * Cantidad * Unidad * Desperdicio * .a-a{fill:#347362;}.b-a{fill:#f…" at bounding box center [383, 115] width 471 height 395
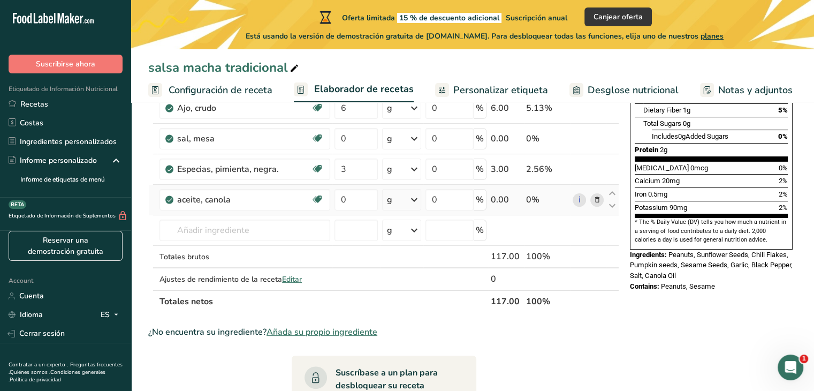
click at [414, 199] on icon at bounding box center [414, 199] width 13 height 19
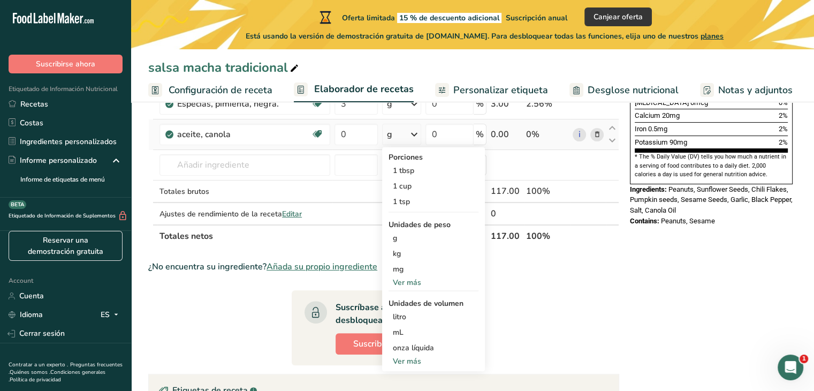
scroll to position [312, 0]
click at [409, 329] on div "mL" at bounding box center [433, 333] width 81 height 11
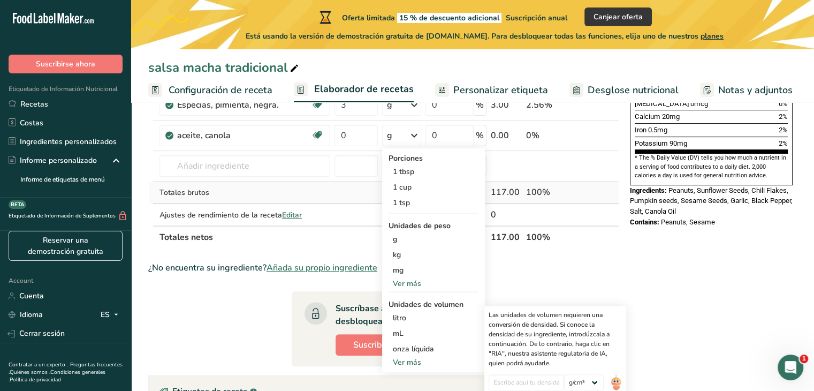
click at [359, 196] on td at bounding box center [356, 192] width 48 height 22
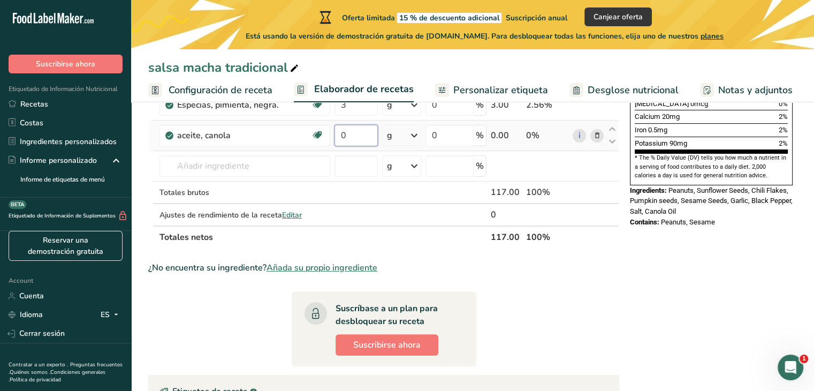
click at [351, 132] on input "0" at bounding box center [356, 135] width 43 height 21
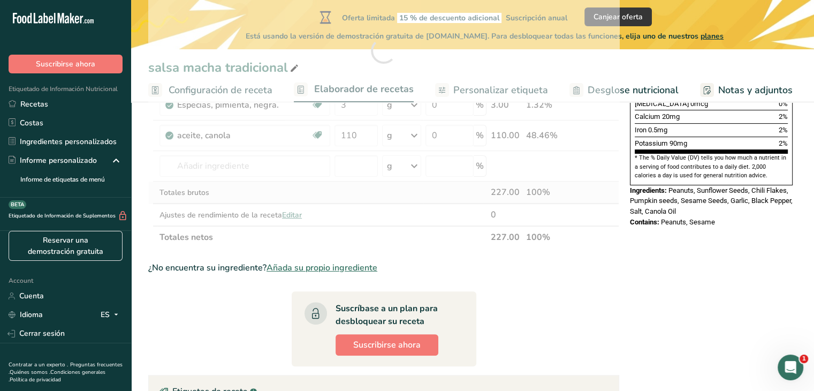
click at [360, 194] on div "Ingrediente * Cantidad * Unidad * Desperdicio * .a-a{fill:#347362;}.b-a{fill:#f…" at bounding box center [383, 50] width 471 height 395
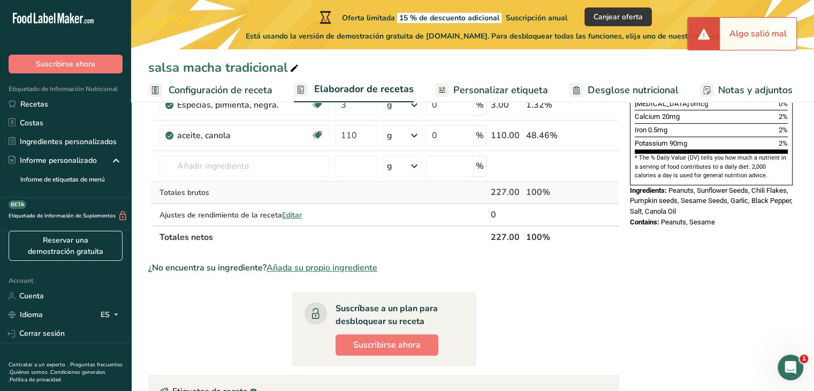
type input "0"
